Goal: Information Seeking & Learning: Learn about a topic

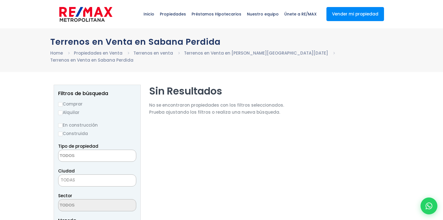
select select
click at [60, 102] on input "Comprar" at bounding box center [60, 104] width 4 height 4
radio input "true"
click at [60, 123] on input "En construcción" at bounding box center [60, 125] width 4 height 4
radio input "true"
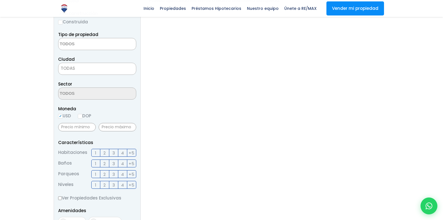
scroll to position [112, 0]
click at [82, 113] on input "DOP" at bounding box center [80, 115] width 4 height 4
radio input "true"
click at [111, 148] on label "3" at bounding box center [113, 152] width 9 height 8
click at [0, 0] on input "3" at bounding box center [0, 0] width 0 height 0
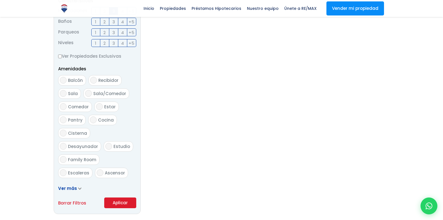
scroll to position [281, 0]
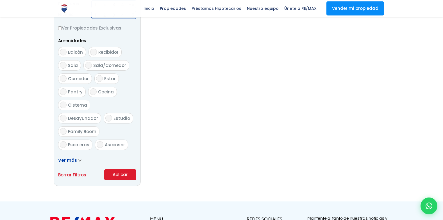
click at [119, 169] on button "Aplicar" at bounding box center [120, 174] width 32 height 11
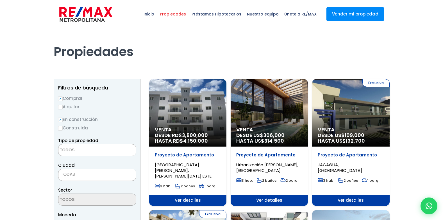
select select
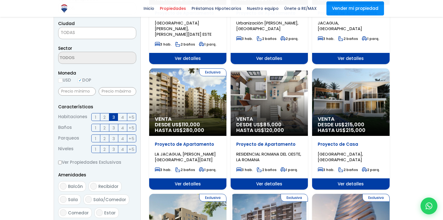
scroll to position [56, 0]
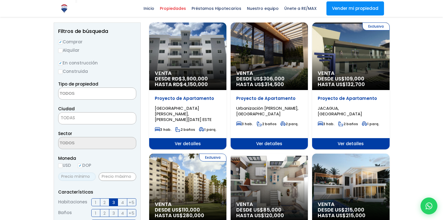
click at [85, 178] on input "text" at bounding box center [77, 176] width 38 height 8
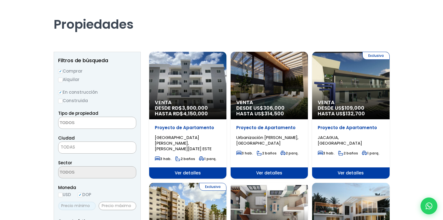
scroll to position [0, 0]
